Goal: Task Accomplishment & Management: Complete application form

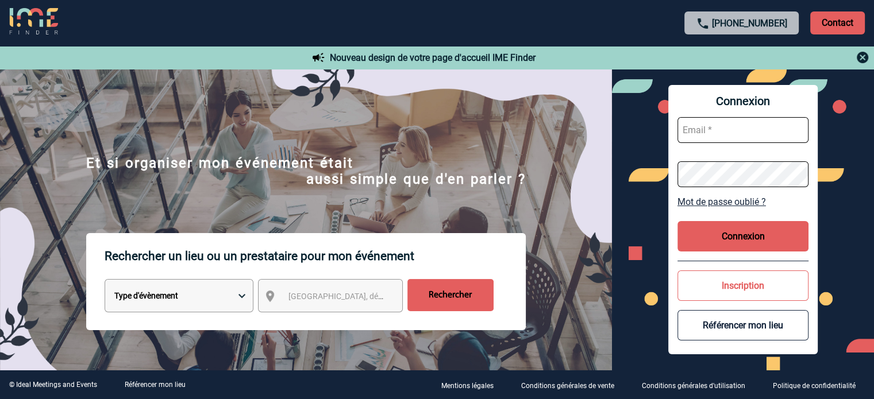
type input "eperiou@ime-groupe.com"
click at [709, 234] on button "Connexion" at bounding box center [743, 236] width 131 height 30
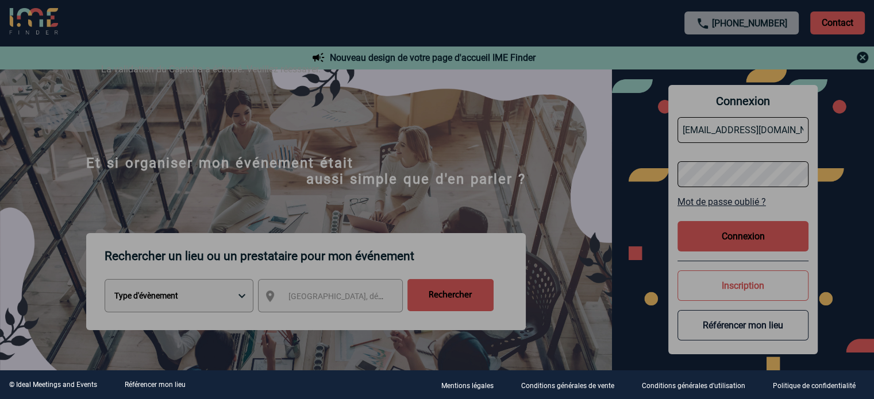
click at [724, 242] on div at bounding box center [437, 199] width 874 height 399
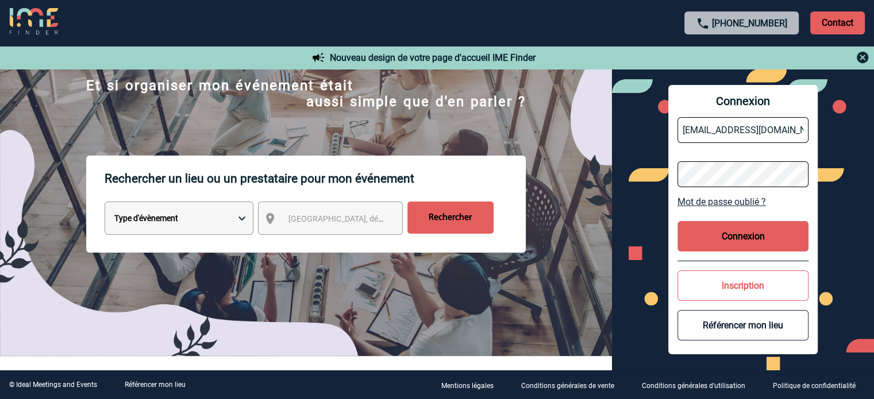
scroll to position [57, 0]
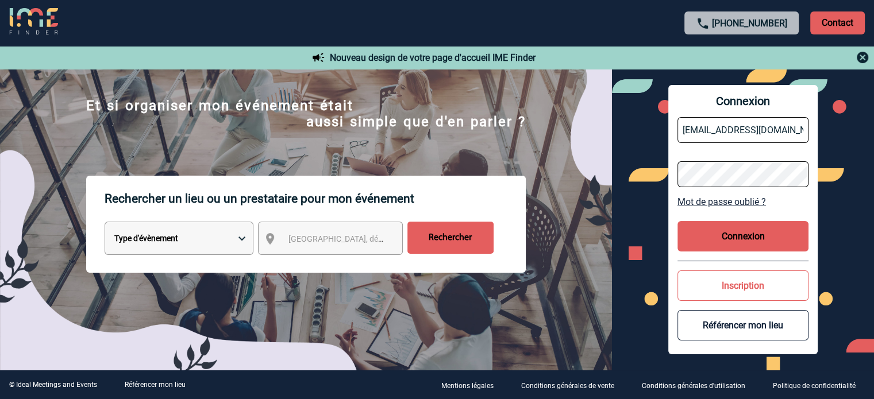
click at [750, 230] on button "Connexion" at bounding box center [743, 236] width 131 height 30
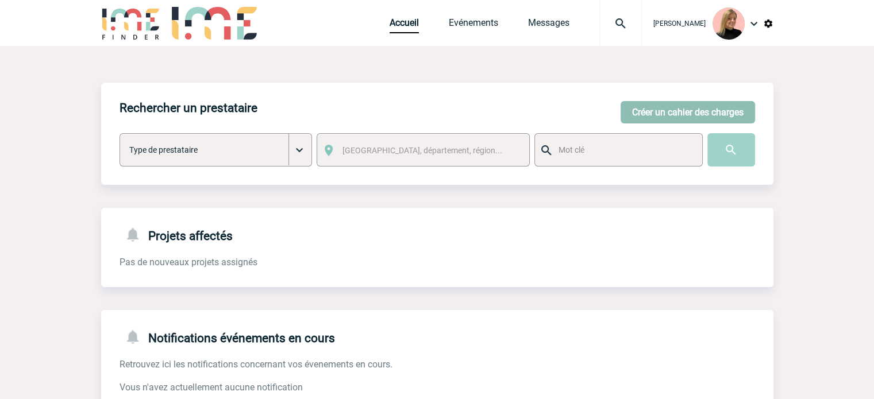
click at [710, 114] on button "Créer un cahier des charges" at bounding box center [688, 112] width 134 height 22
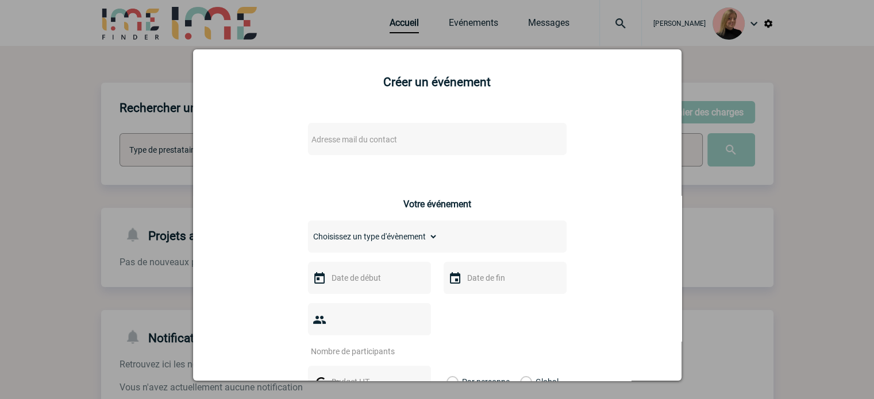
click at [481, 145] on span "Adresse mail du contact" at bounding box center [407, 140] width 201 height 16
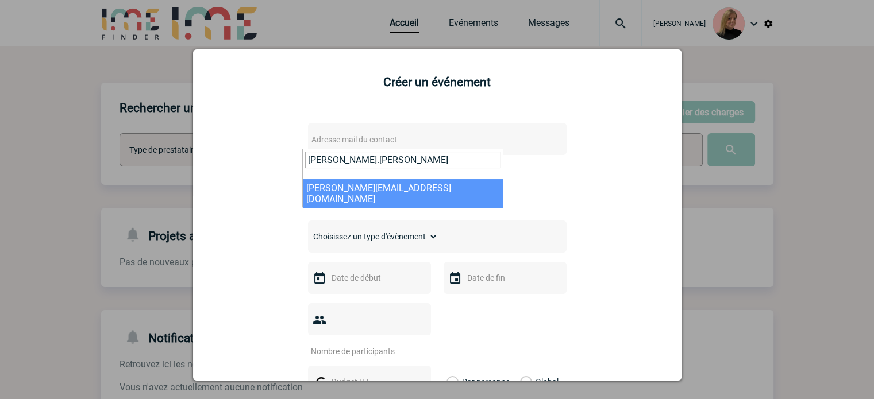
type input "laurence.marie"
select select "109754"
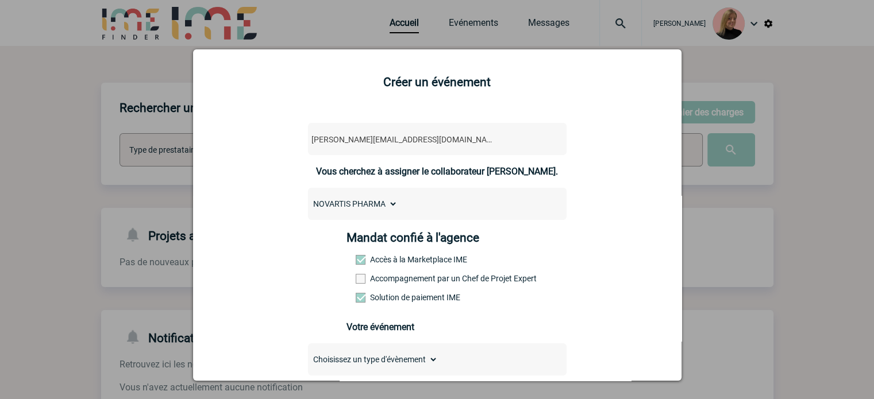
click at [407, 273] on div "Mandat confié à l'agence Accès à la Marketplace IME Accompagnement par un Chef …" at bounding box center [437, 271] width 181 height 80
click at [406, 281] on label "Accompagnement par un Chef de Projet Expert" at bounding box center [381, 278] width 51 height 9
click at [0, 0] on input "Accompagnement par un Chef de Projet Expert" at bounding box center [0, 0] width 0 height 0
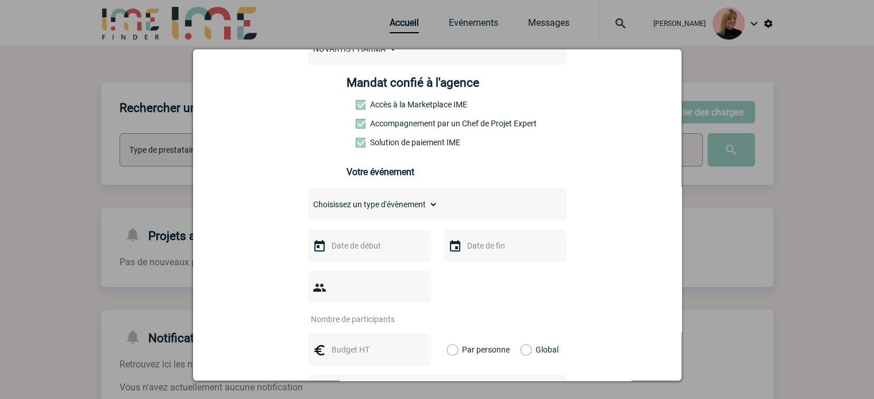
scroll to position [172, 0]
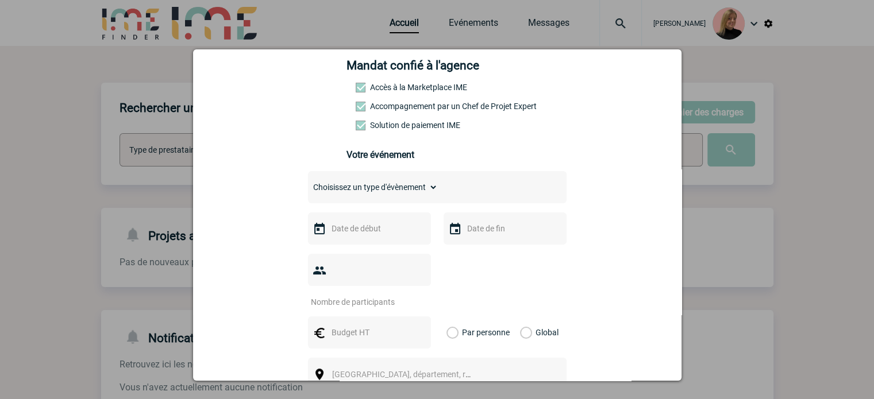
click at [413, 190] on select "Choisissez un type d'évènement Séminaire avec nuitée Séminaire sans nuitée Repa…" at bounding box center [373, 187] width 130 height 16
select select "2"
click at [308, 183] on select "Choisissez un type d'évènement Séminaire avec nuitée Séminaire sans nuitée Repa…" at bounding box center [373, 187] width 130 height 16
click at [359, 230] on input "text" at bounding box center [368, 228] width 79 height 15
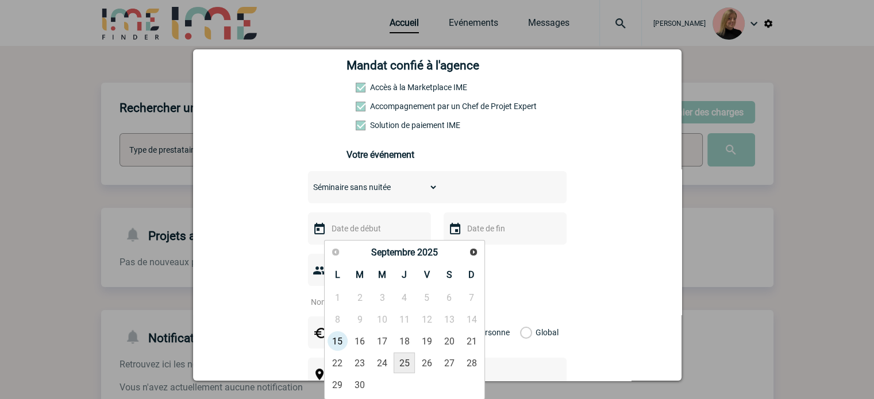
click at [405, 364] on link "25" at bounding box center [404, 363] width 21 height 21
type input "25-09-2025"
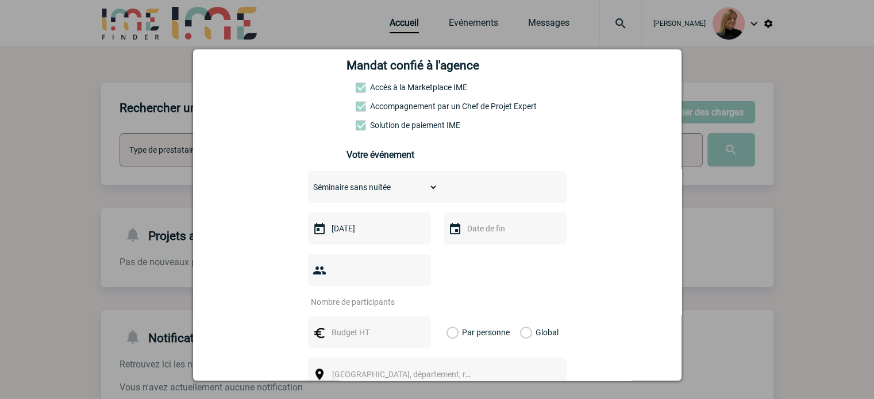
click at [481, 233] on input "text" at bounding box center [503, 228] width 79 height 15
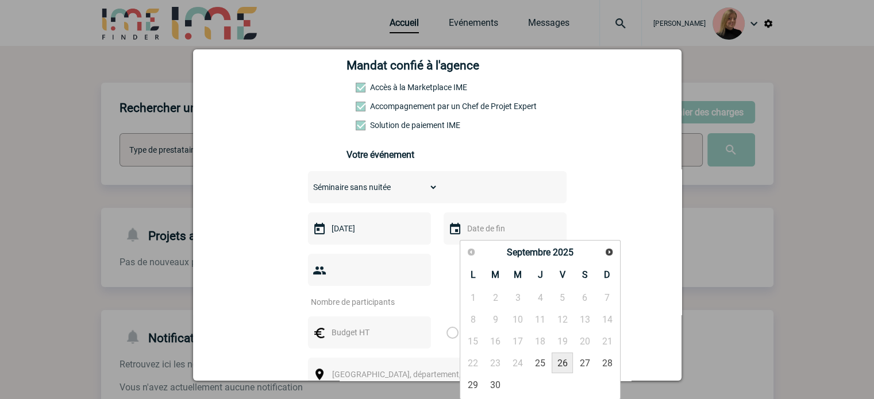
click at [564, 362] on link "26" at bounding box center [562, 363] width 21 height 21
type input "26-09-2025"
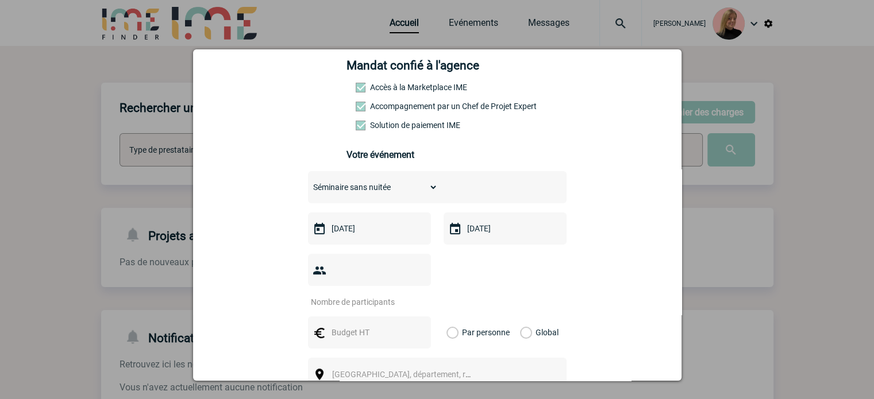
click at [364, 295] on input "number" at bounding box center [362, 302] width 108 height 15
type input "7"
click at [523, 317] on label "Global" at bounding box center [523, 333] width 7 height 32
click at [0, 0] on input "Global" at bounding box center [0, 0] width 0 height 0
click at [371, 325] on input "text" at bounding box center [368, 332] width 79 height 15
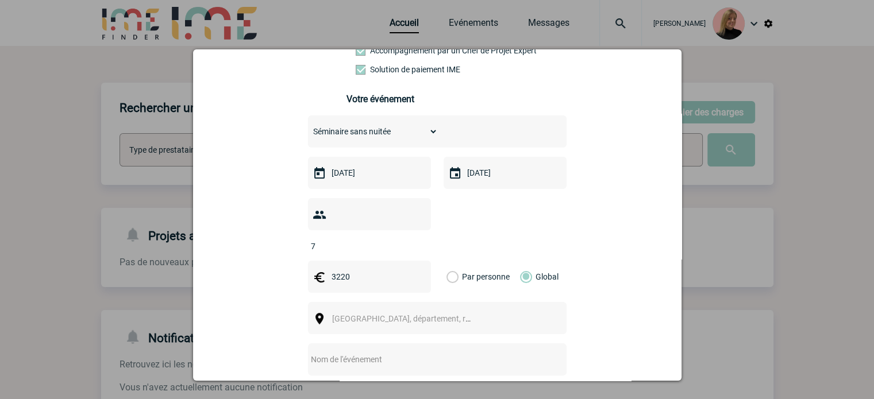
scroll to position [287, 0]
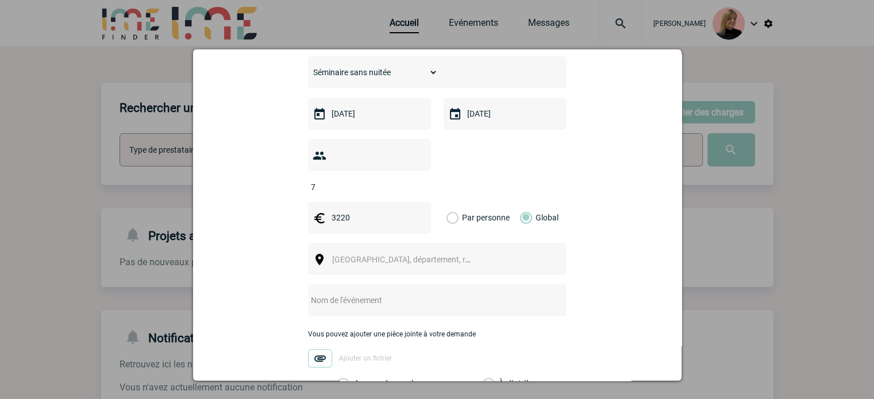
type input "3220"
click at [361, 255] on span "Ville, département, région..." at bounding box center [412, 259] width 160 height 9
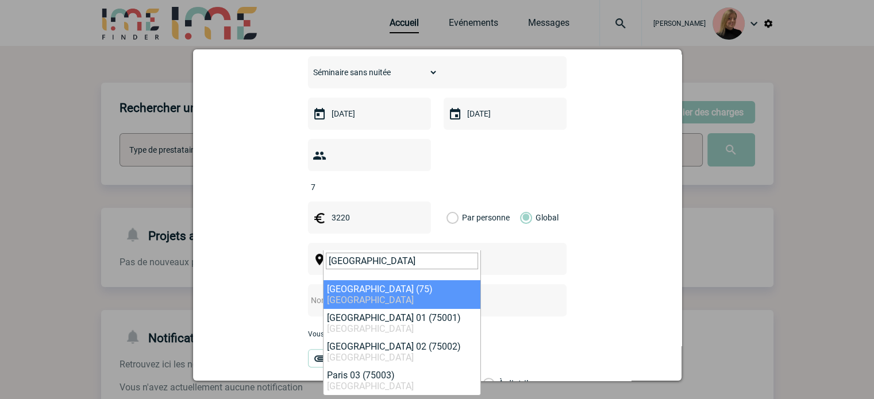
type input "paris"
select select "3"
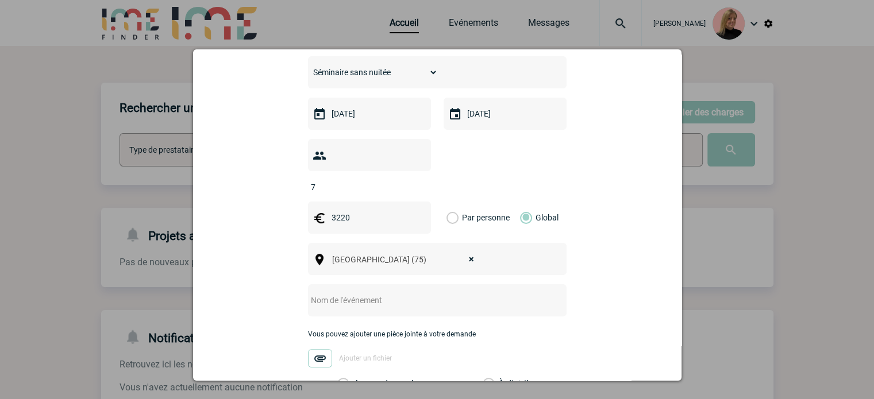
drag, startPoint x: 409, startPoint y: 281, endPoint x: 409, endPoint y: 275, distance: 5.8
click at [409, 293] on input "text" at bounding box center [422, 300] width 228 height 15
paste input "Reunions équipes cardio"
type input "Reunions équipes cardio"
click at [357, 379] on label "Je prends en charge" at bounding box center [347, 384] width 20 height 11
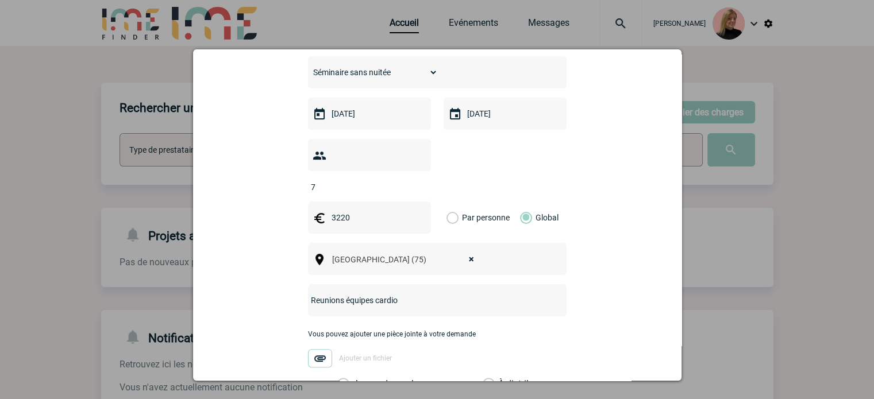
click at [0, 0] on input "Je prends en charge" at bounding box center [0, 0] width 0 height 0
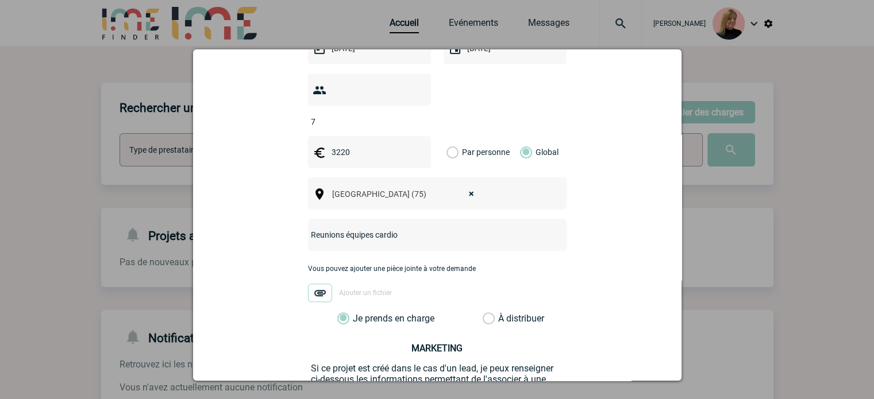
scroll to position [402, 0]
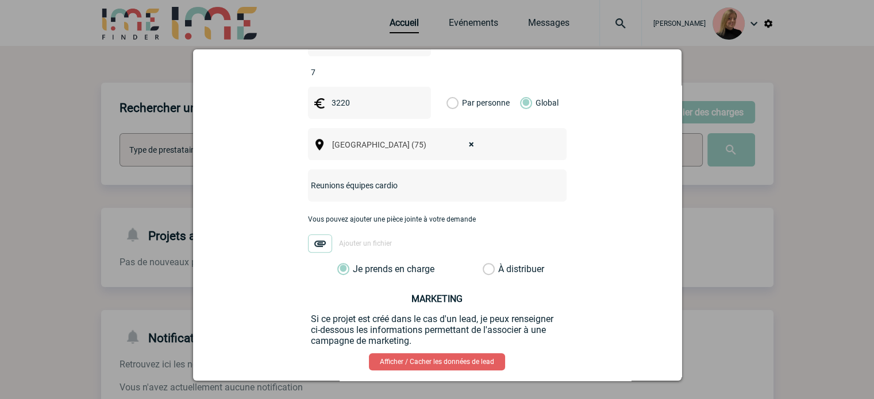
click at [477, 385] on button "Valider" at bounding box center [493, 401] width 86 height 32
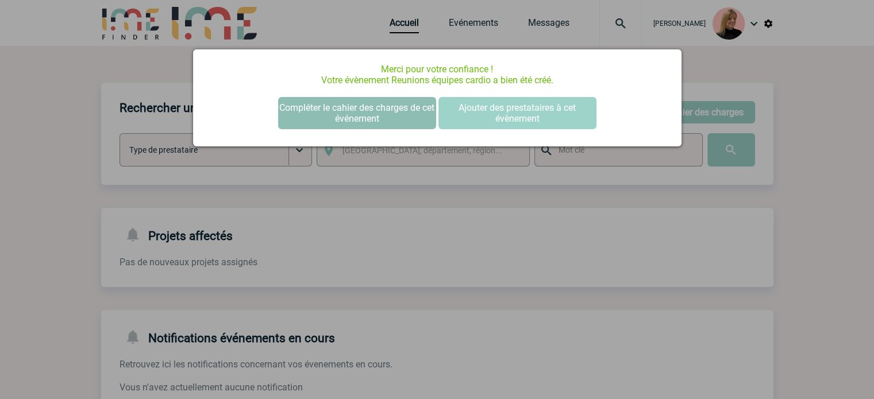
click at [352, 107] on button "Compléter le cahier des charges de cet événement" at bounding box center [357, 113] width 158 height 32
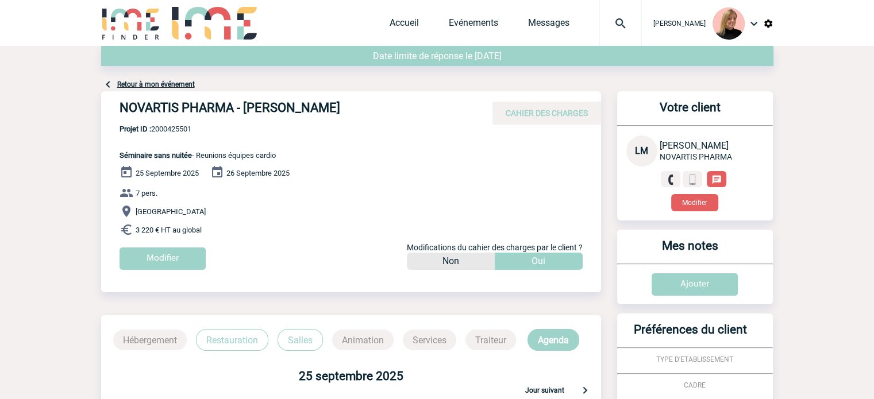
drag, startPoint x: 116, startPoint y: 109, endPoint x: 373, endPoint y: 93, distance: 257.4
click at [375, 90] on div "Date limite de réponse le [DATE] Retour à mon événement NOVARTIS PHARMA - [PERS…" at bounding box center [437, 353] width 672 height 615
click at [290, 117] on h4 "NOVARTIS PHARMA - [PERSON_NAME]" at bounding box center [292, 111] width 345 height 20
drag, startPoint x: 122, startPoint y: 109, endPoint x: 350, endPoint y: 101, distance: 228.3
click at [350, 101] on h4 "NOVARTIS PHARMA - [PERSON_NAME]" at bounding box center [292, 111] width 345 height 20
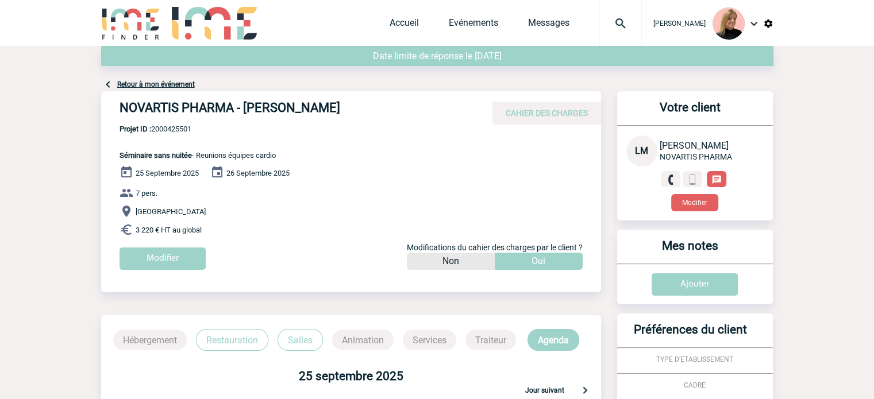
copy h4 "NOVARTIS PHARMA - [PERSON_NAME]"
click at [397, 176] on div "[DATE] [DATE] 7 pers. [GEOGRAPHIC_DATA] 3 220 € HT au global Modifier Modificat…" at bounding box center [361, 222] width 482 height 113
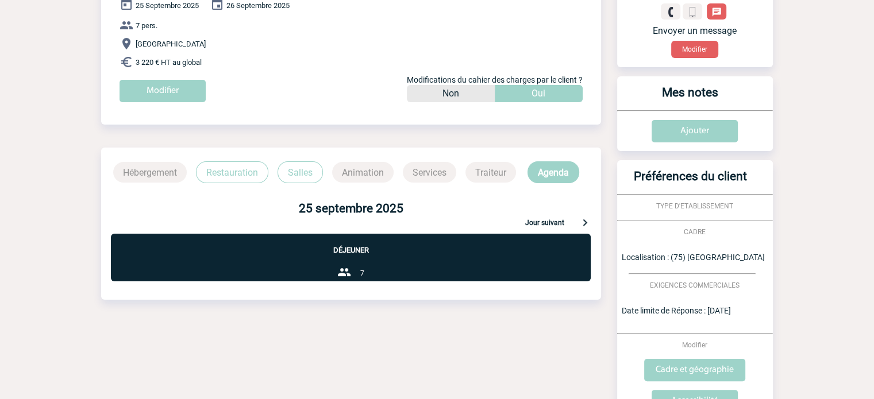
scroll to position [161, 0]
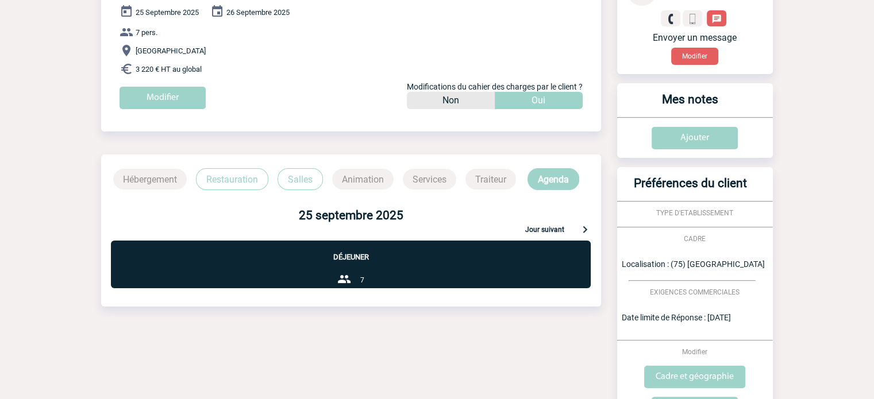
click at [255, 176] on p "Restauration" at bounding box center [232, 179] width 72 height 22
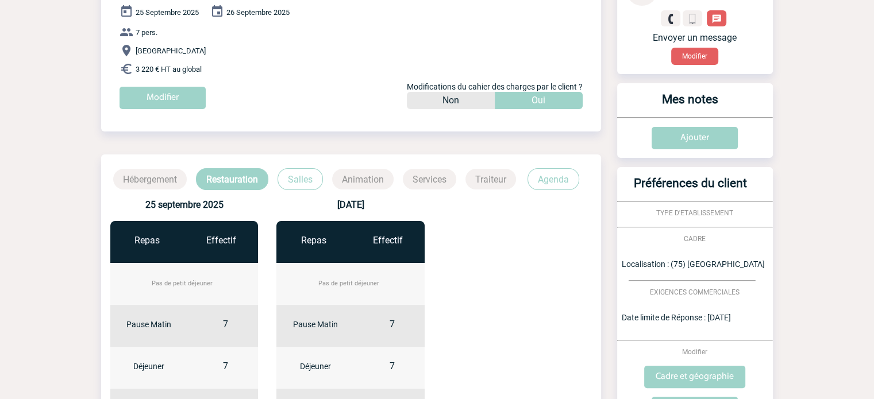
click at [293, 178] on p "Salles" at bounding box center [300, 179] width 45 height 22
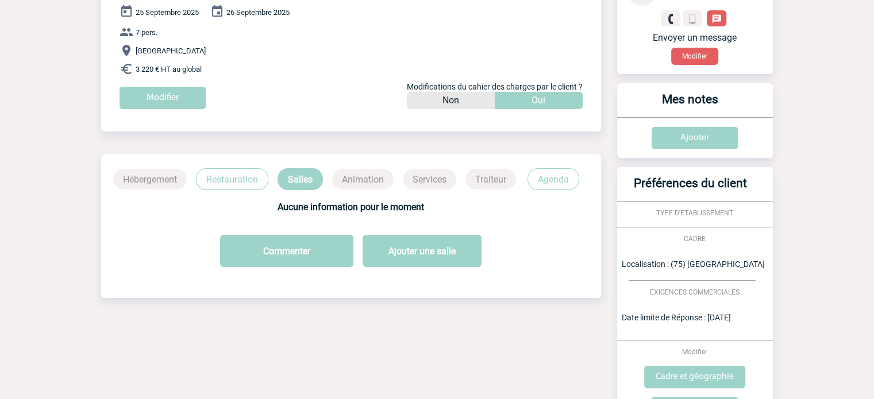
drag, startPoint x: 562, startPoint y: 180, endPoint x: 561, endPoint y: 187, distance: 7.0
click at [562, 183] on p "Agenda" at bounding box center [554, 179] width 52 height 22
